Goal: Information Seeking & Learning: Learn about a topic

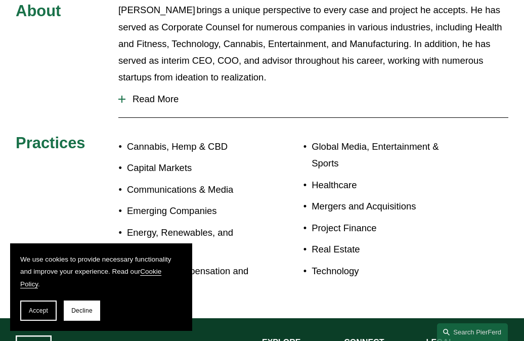
scroll to position [427, 0]
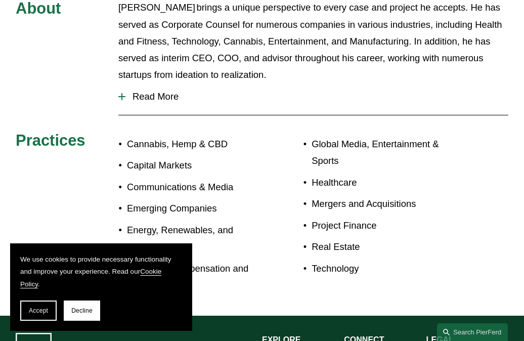
click at [150, 84] on button "Read More" at bounding box center [313, 96] width 390 height 26
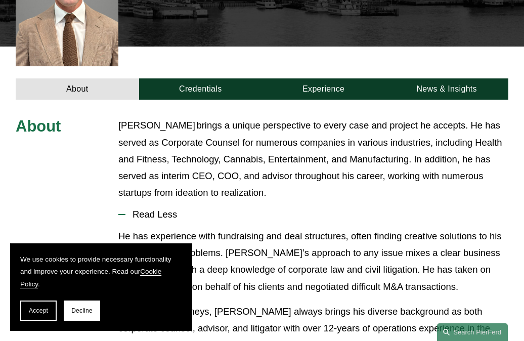
scroll to position [182, 0]
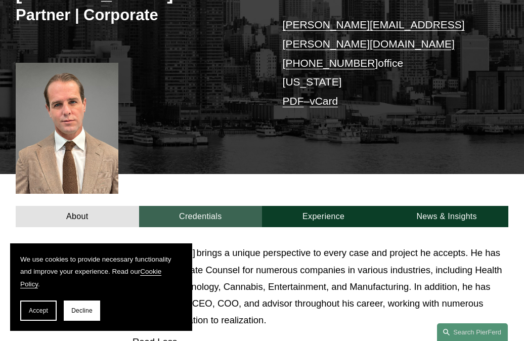
click at [212, 206] on link "Credentials" at bounding box center [200, 216] width 123 height 21
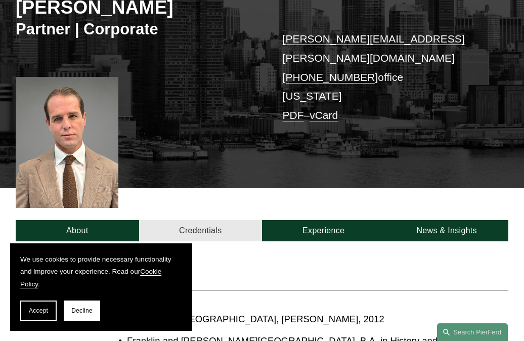
scroll to position [167, 0]
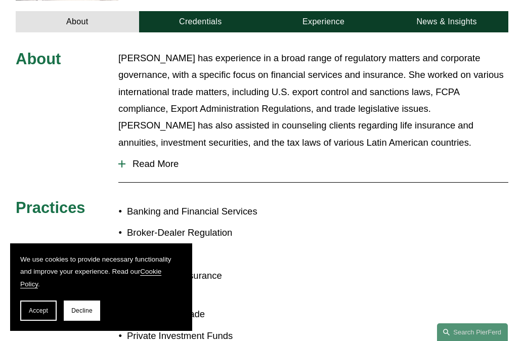
scroll to position [384, 0]
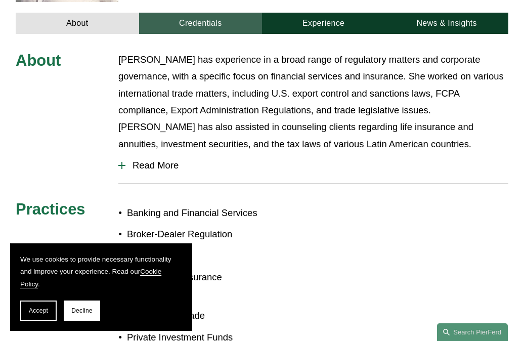
click at [185, 13] on link "Credentials" at bounding box center [200, 23] width 123 height 21
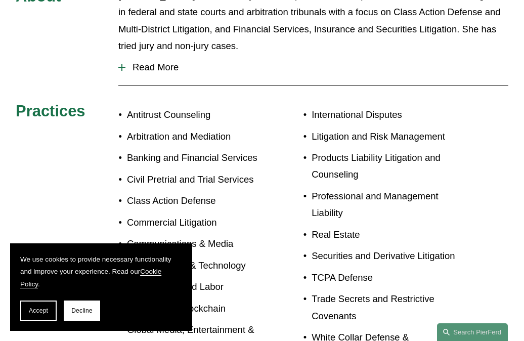
scroll to position [477, 0]
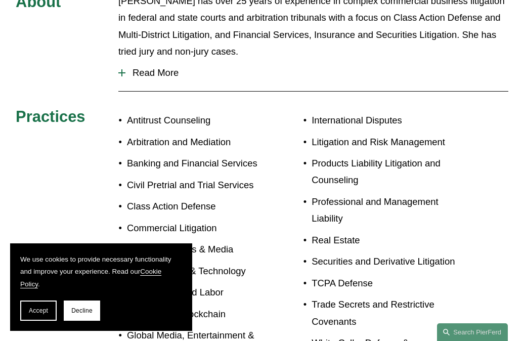
click at [161, 67] on span "Read More" at bounding box center [316, 72] width 383 height 11
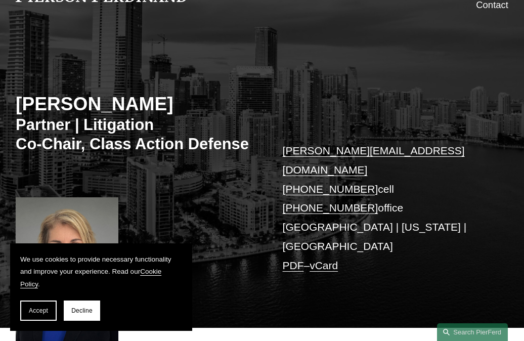
scroll to position [96, 0]
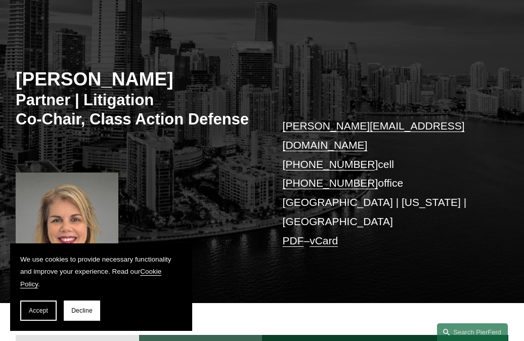
click at [214, 335] on link "Credentials" at bounding box center [200, 345] width 123 height 21
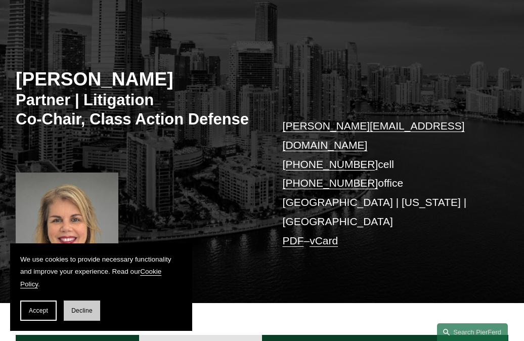
click at [99, 312] on div "Accept Decline" at bounding box center [101, 311] width 162 height 20
click at [81, 313] on span "Decline" at bounding box center [81, 310] width 21 height 7
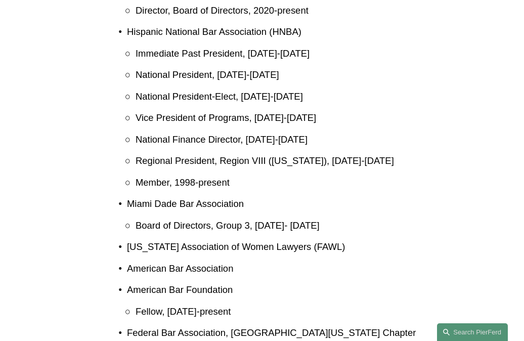
scroll to position [1012, 0]
